Goal: Task Accomplishment & Management: Use online tool/utility

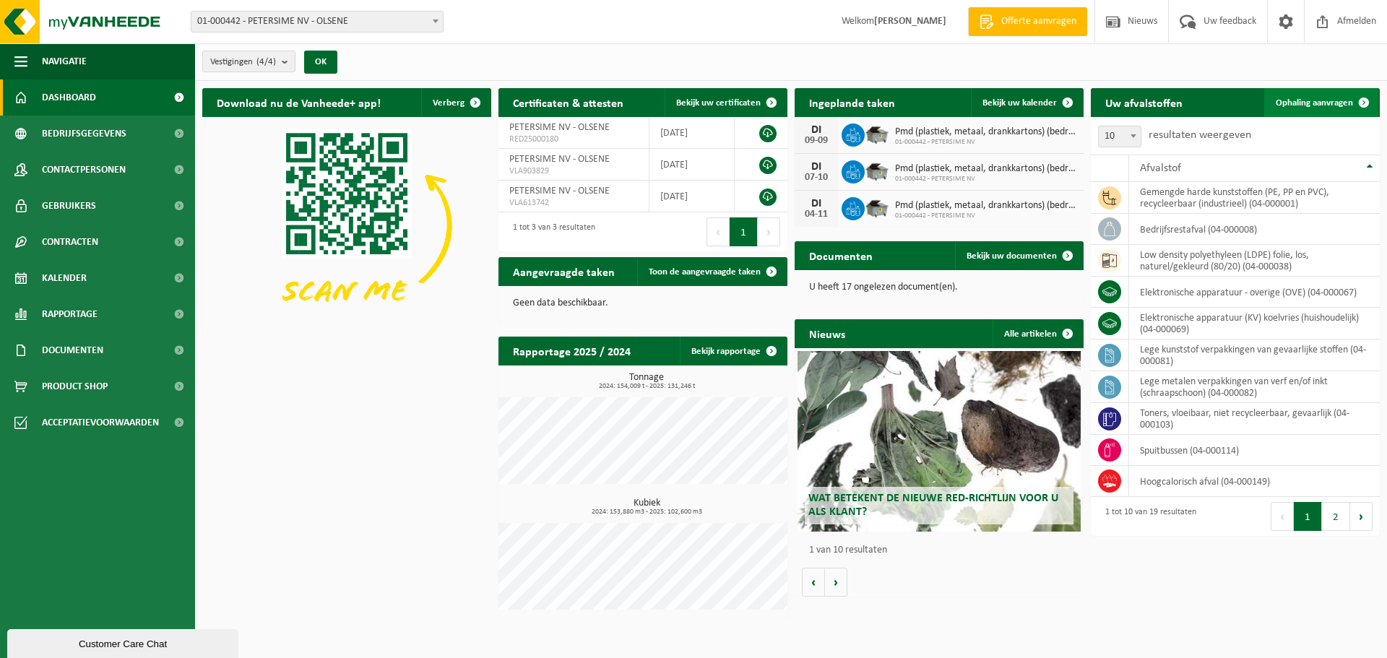
click at [1338, 102] on span "Ophaling aanvragen" at bounding box center [1314, 102] width 77 height 9
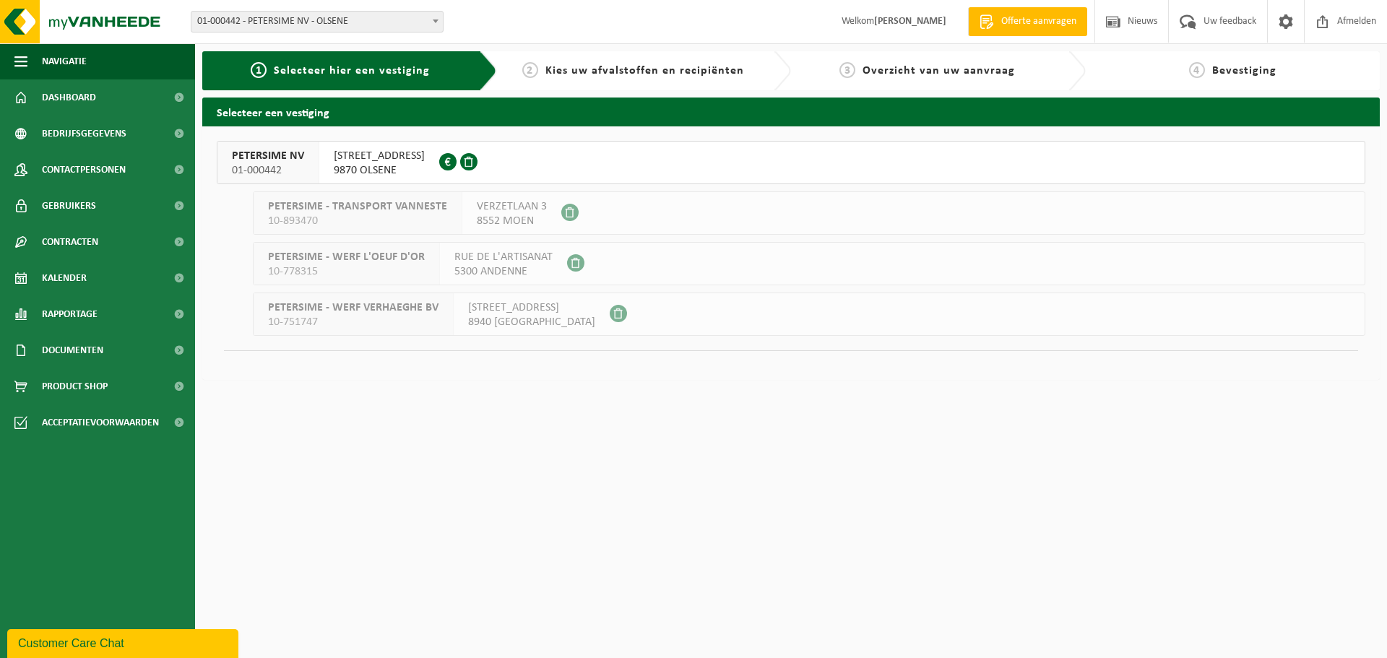
click at [280, 160] on span "PETERSIME NV" at bounding box center [268, 156] width 72 height 14
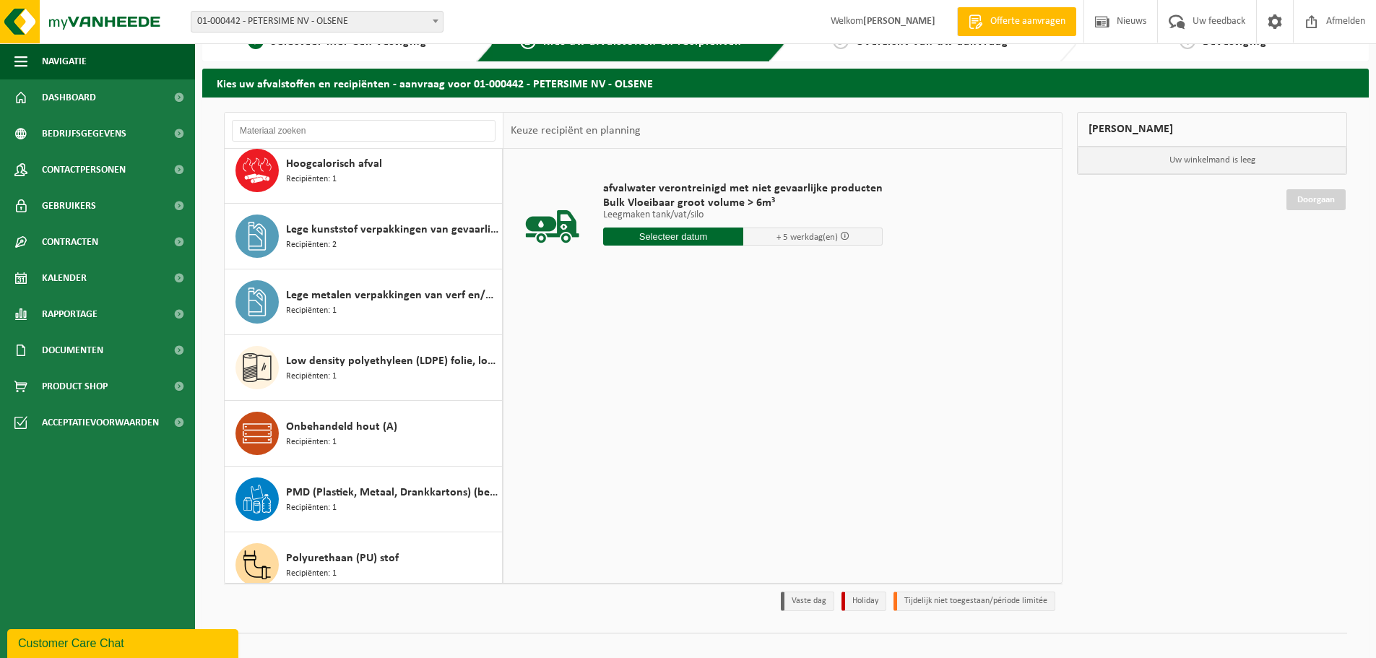
scroll to position [433, 0]
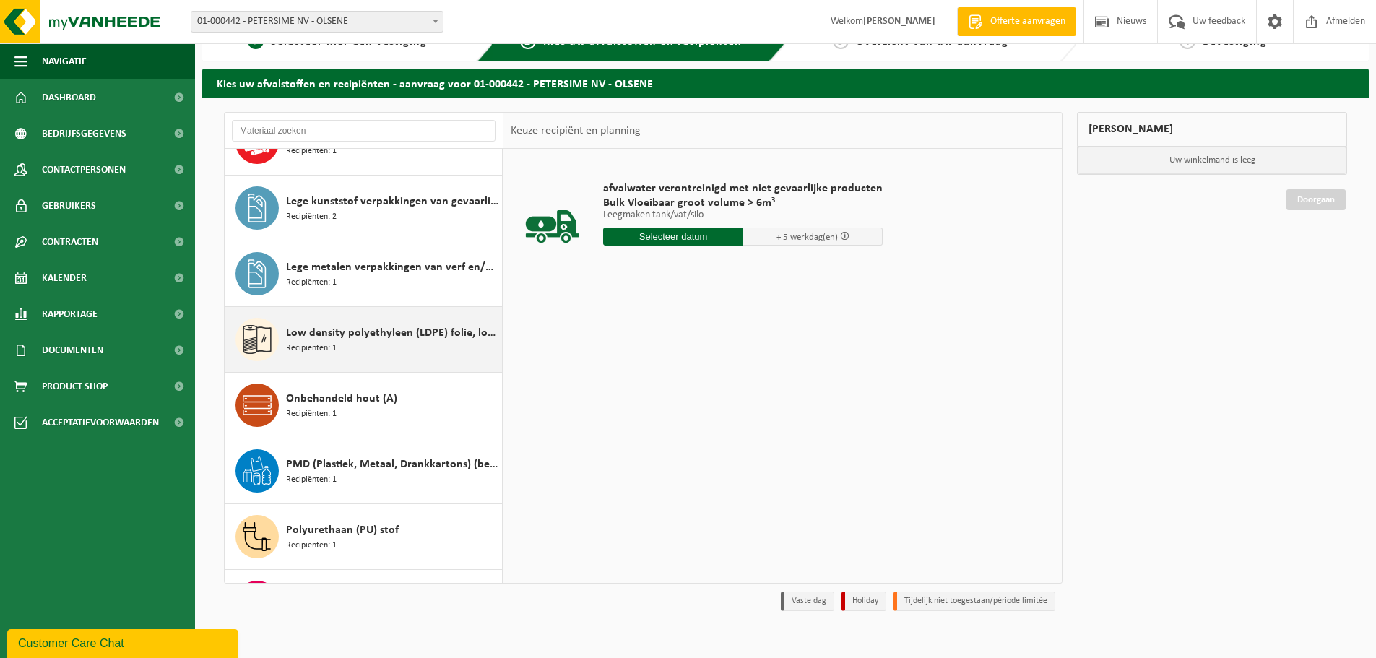
click at [368, 333] on span "Low density polyethyleen (LDPE) folie, los, naturel/gekleurd (80/20)" at bounding box center [392, 332] width 212 height 17
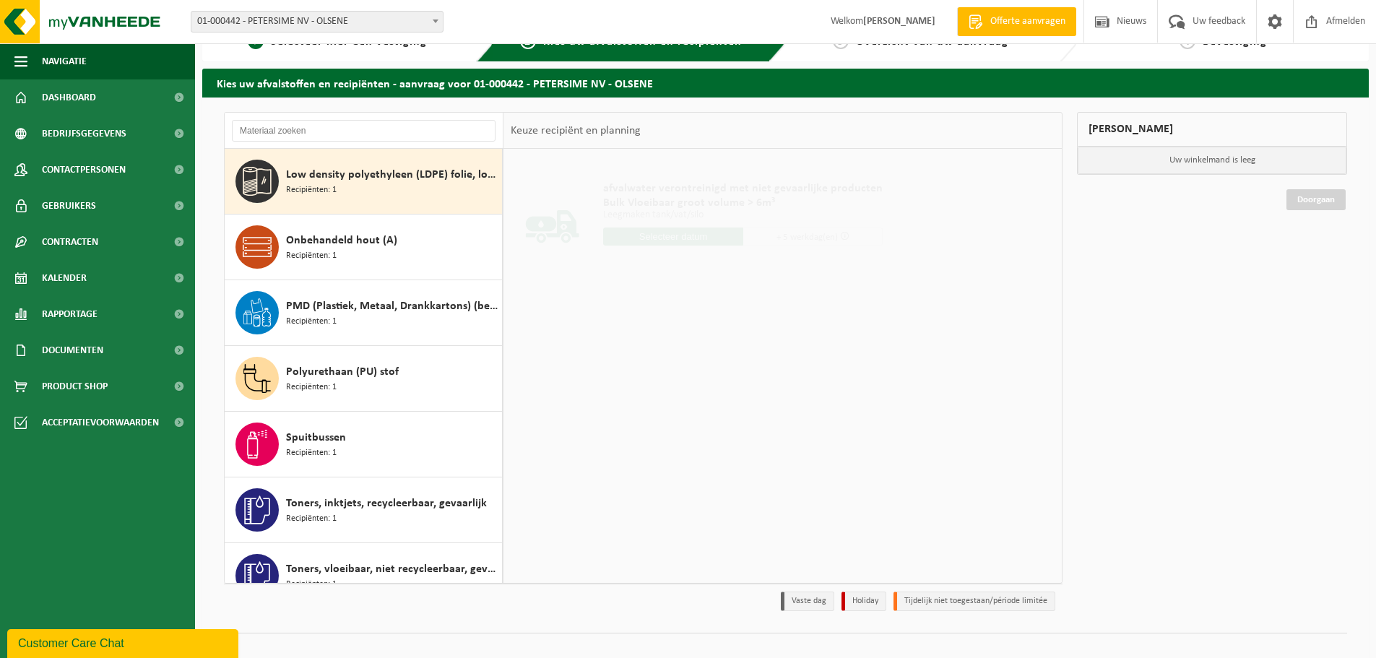
scroll to position [592, 0]
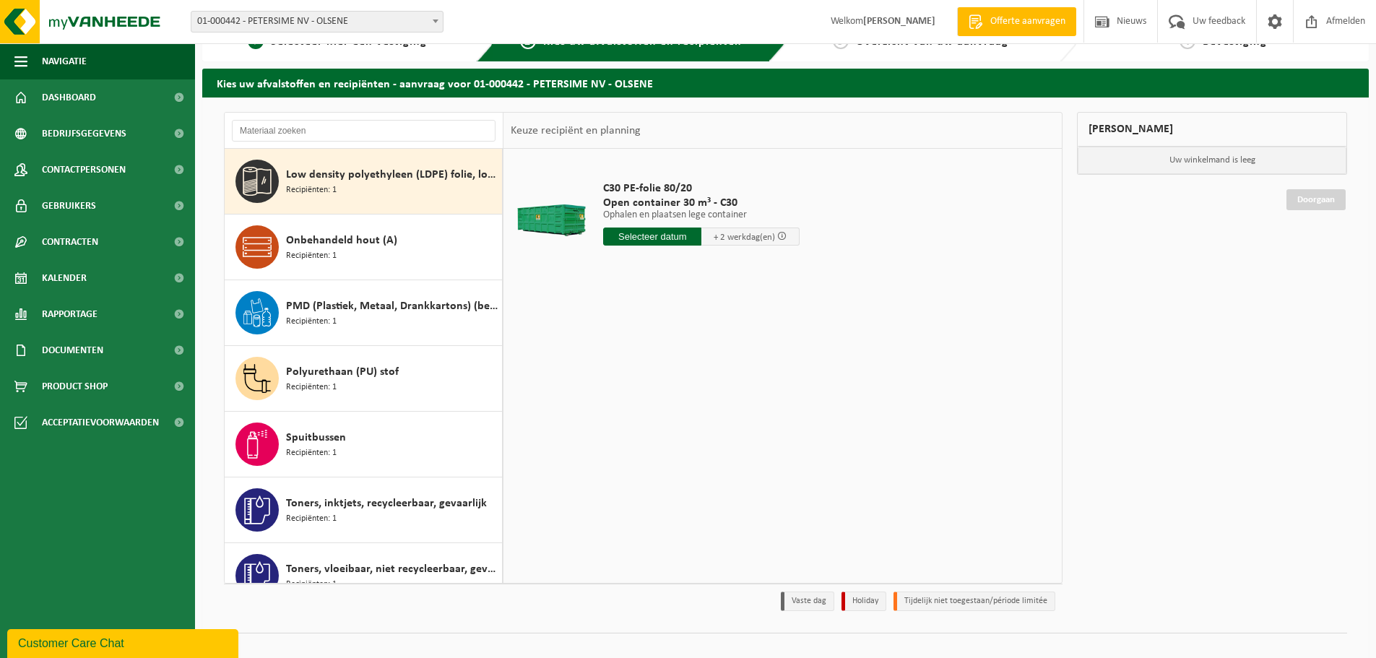
click at [665, 237] on input "text" at bounding box center [652, 237] width 98 height 18
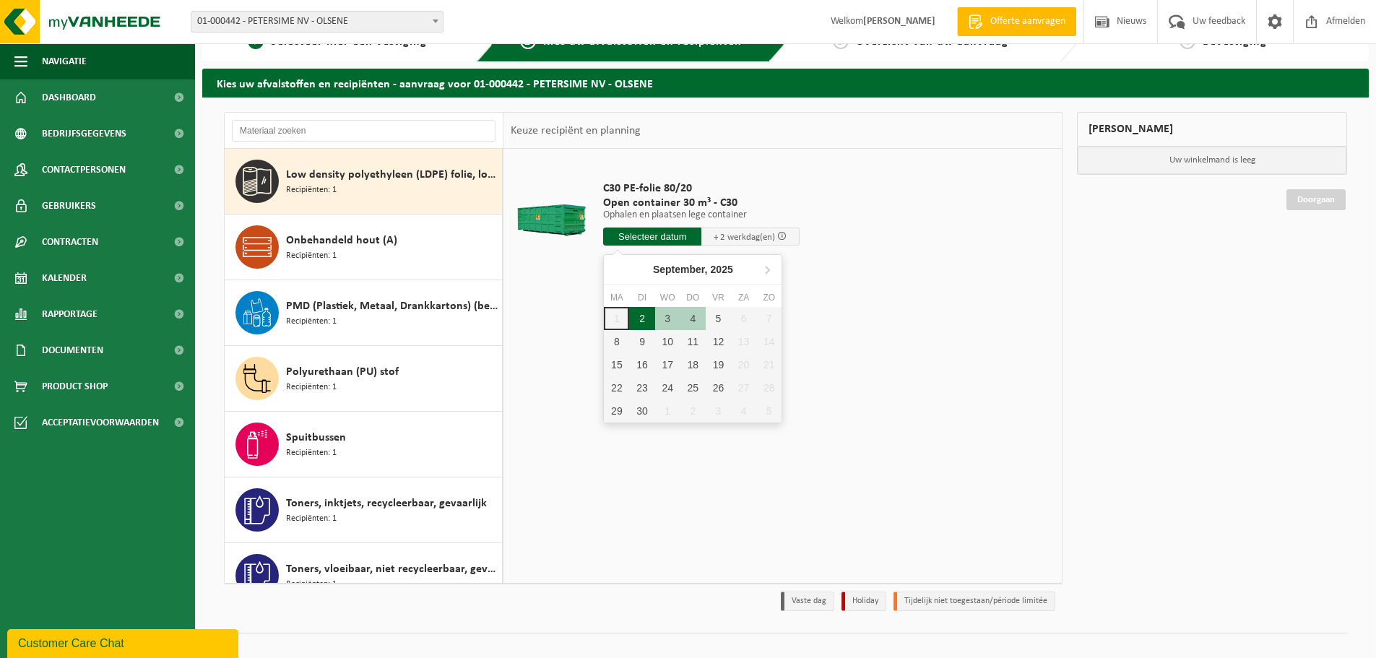
click at [641, 321] on div "2" at bounding box center [641, 318] width 25 height 23
type input "Van 2025-09-02"
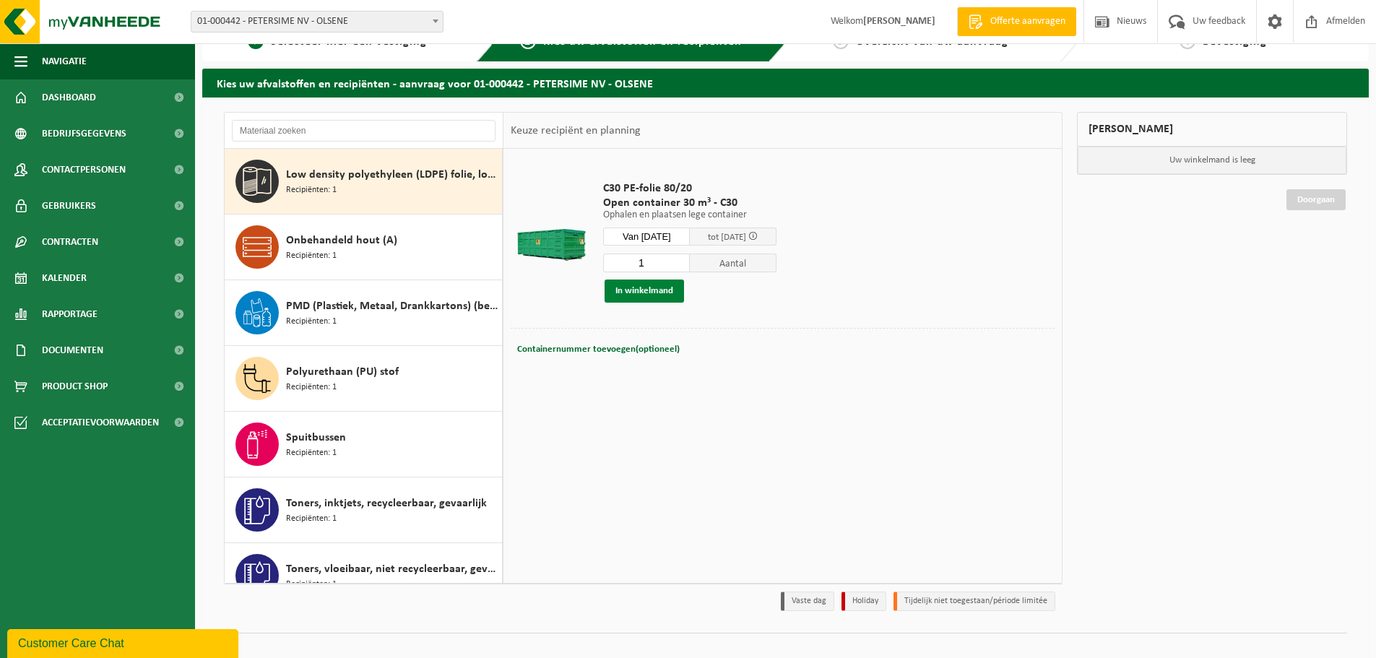
click at [652, 292] on button "In winkelmand" at bounding box center [644, 291] width 79 height 23
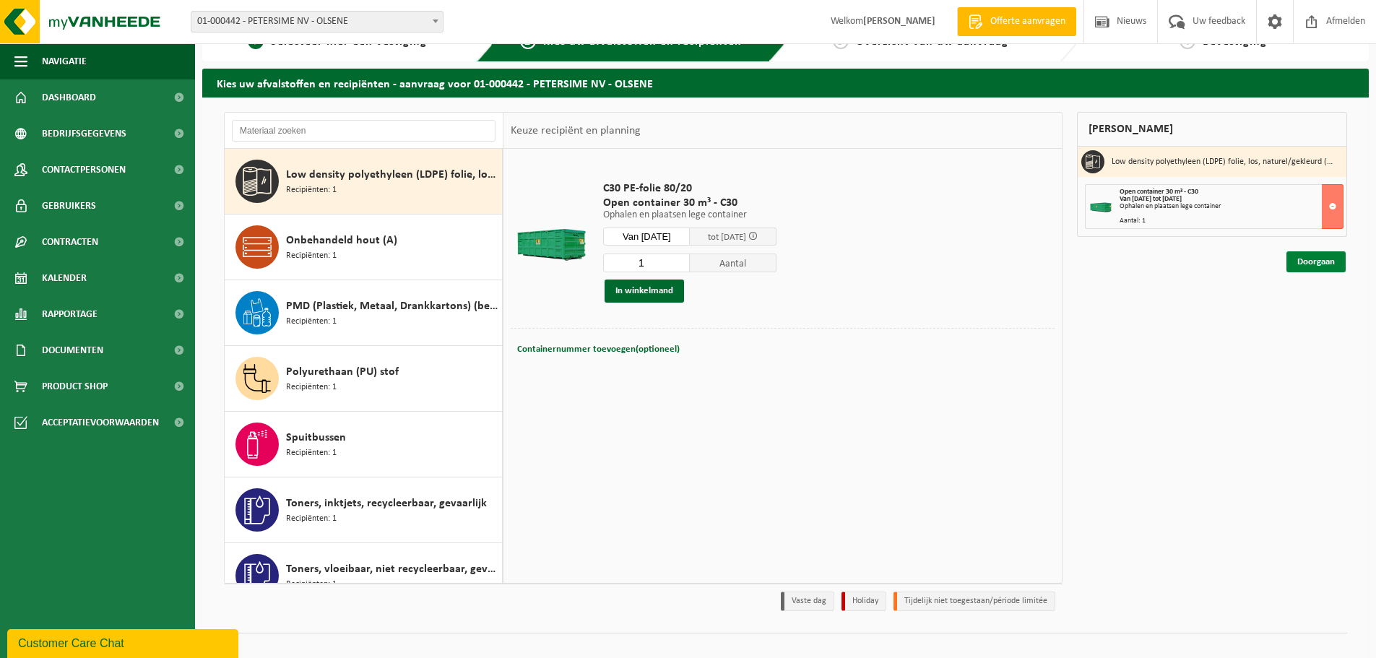
click at [1308, 267] on link "Doorgaan" at bounding box center [1316, 261] width 59 height 21
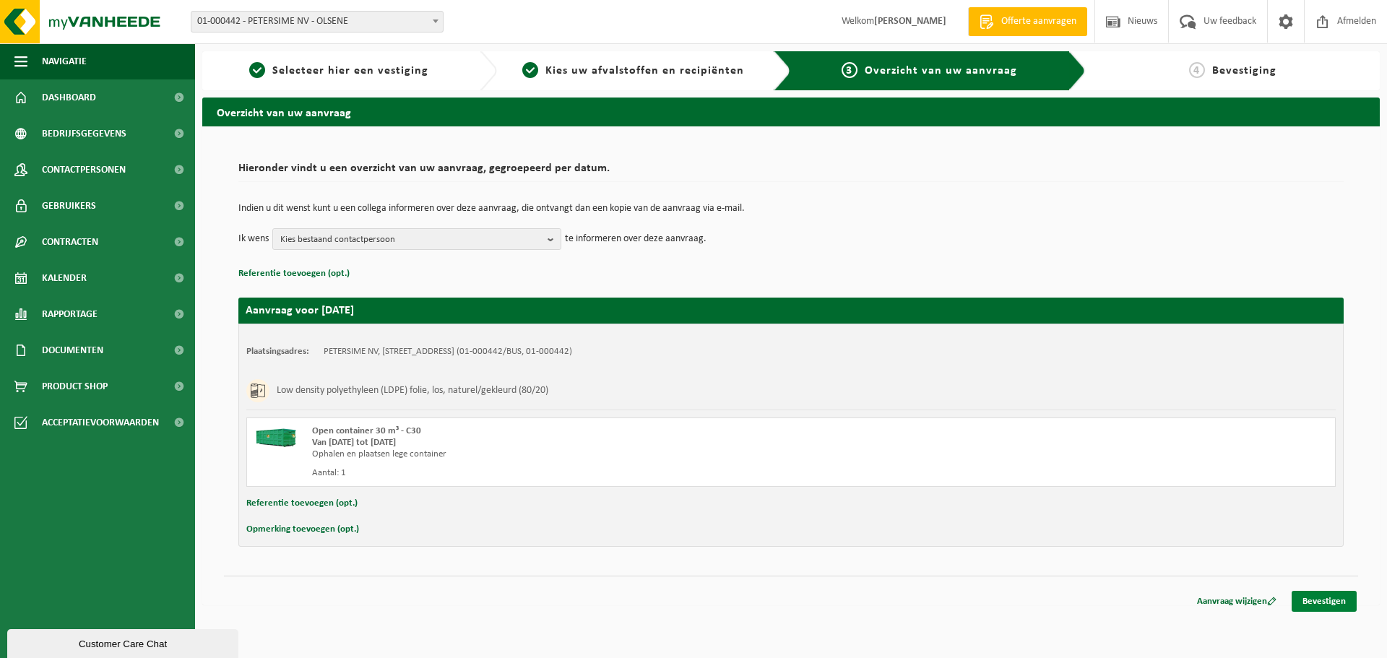
click at [1318, 600] on link "Bevestigen" at bounding box center [1324, 601] width 65 height 21
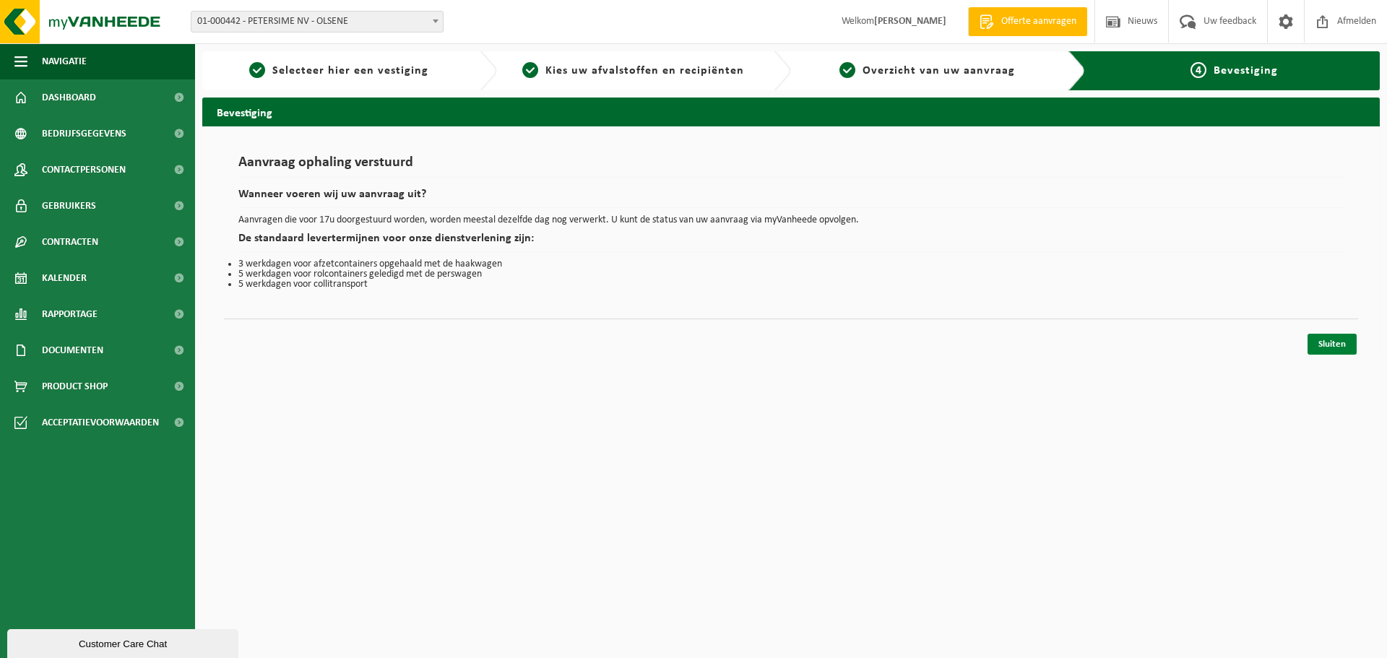
click at [1313, 337] on link "Sluiten" at bounding box center [1332, 344] width 49 height 21
